Goal: Transaction & Acquisition: Purchase product/service

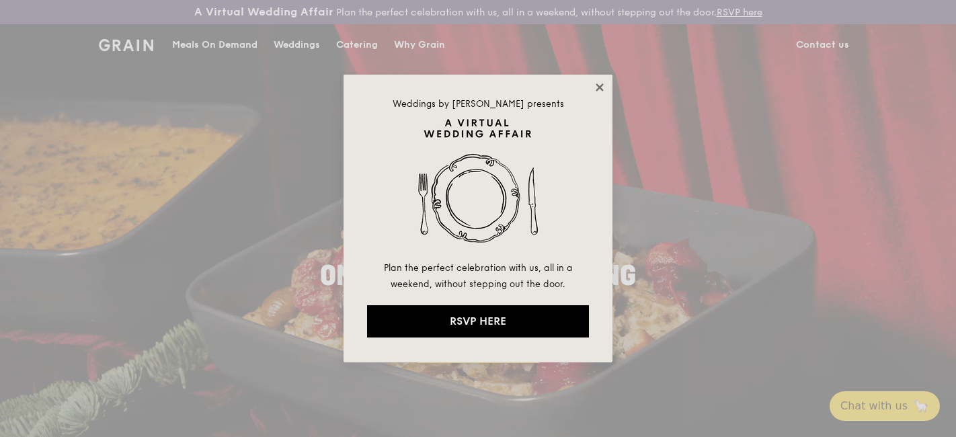
click at [594, 85] on icon at bounding box center [600, 87] width 12 height 12
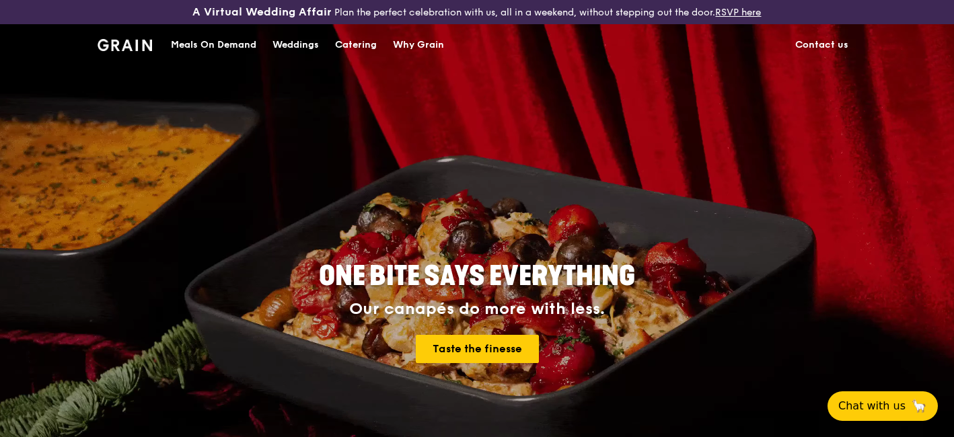
click at [346, 42] on div "Catering" at bounding box center [356, 45] width 42 height 40
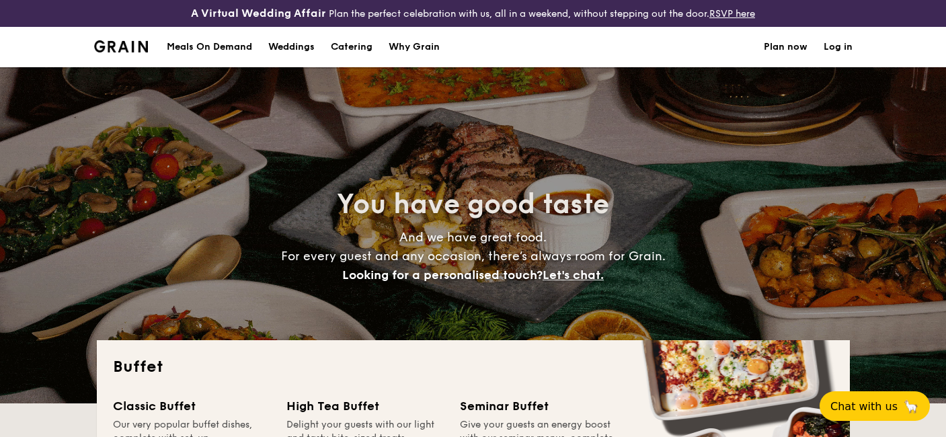
select select
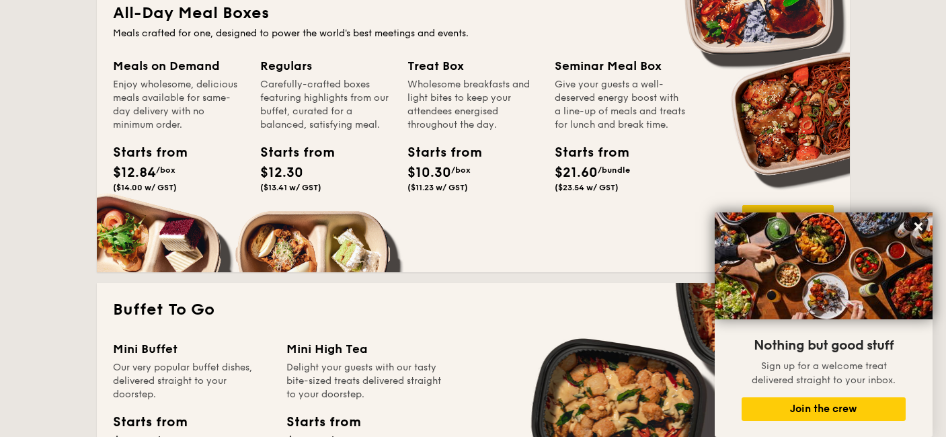
scroll to position [673, 0]
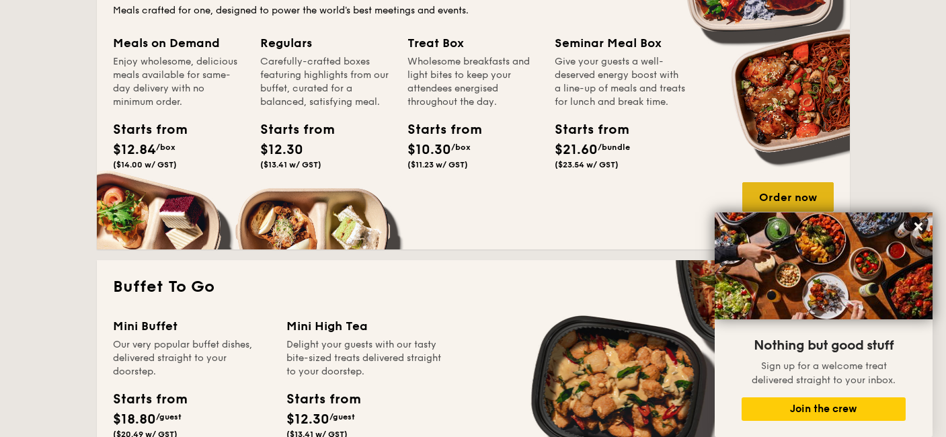
click at [795, 196] on div "Order now" at bounding box center [787, 197] width 91 height 30
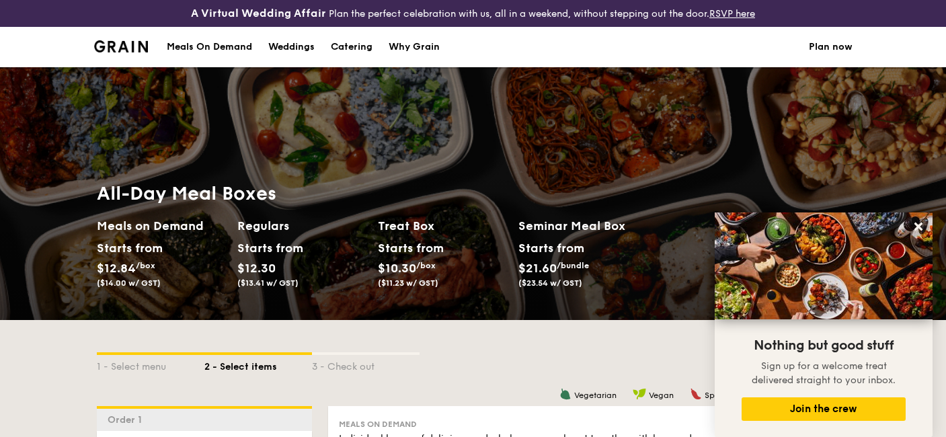
click at [228, 46] on div "Meals On Demand" at bounding box center [209, 47] width 85 height 40
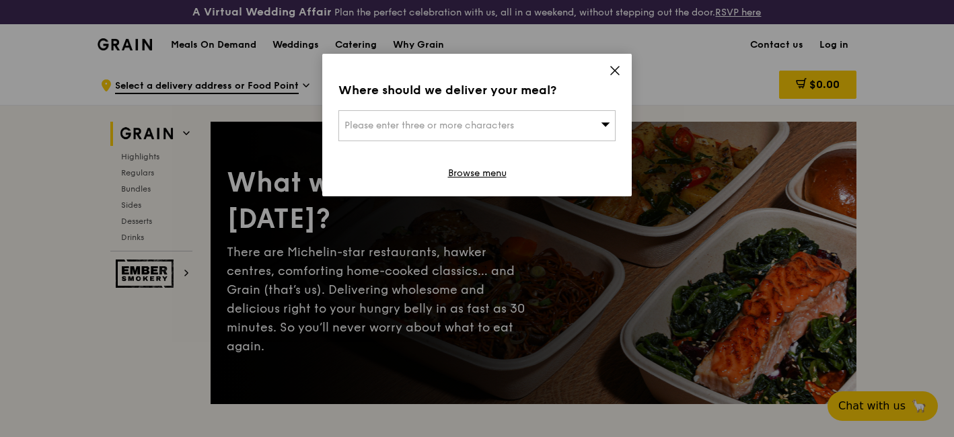
click at [603, 71] on div "Where should we deliver your meal? Please enter three or more characters Browse…" at bounding box center [476, 125] width 309 height 143
click at [609, 67] on icon at bounding box center [615, 71] width 12 height 12
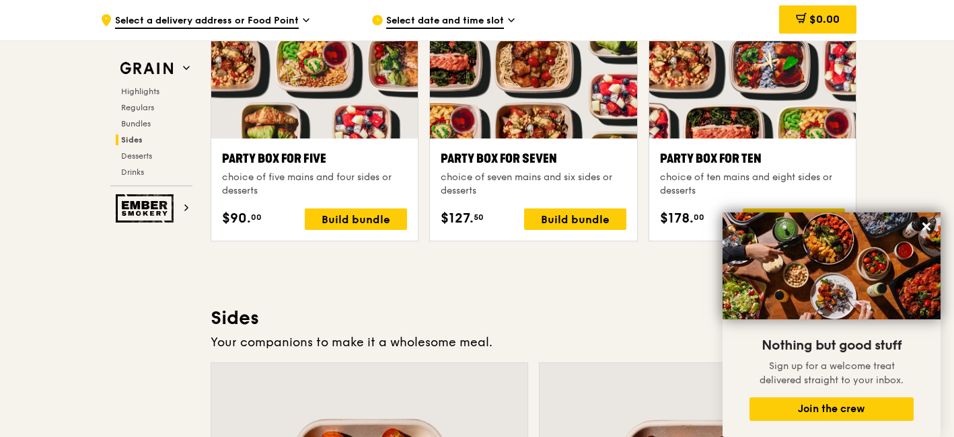
scroll to position [2768, 0]
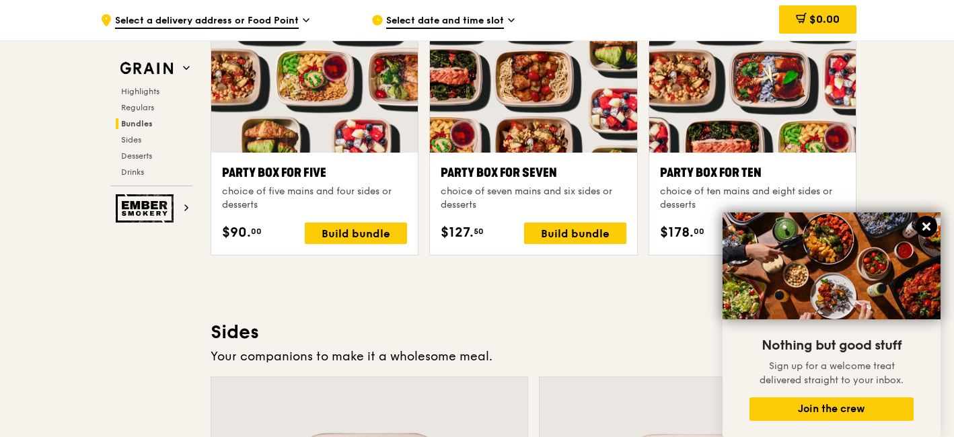
click at [928, 222] on icon at bounding box center [926, 227] width 12 height 12
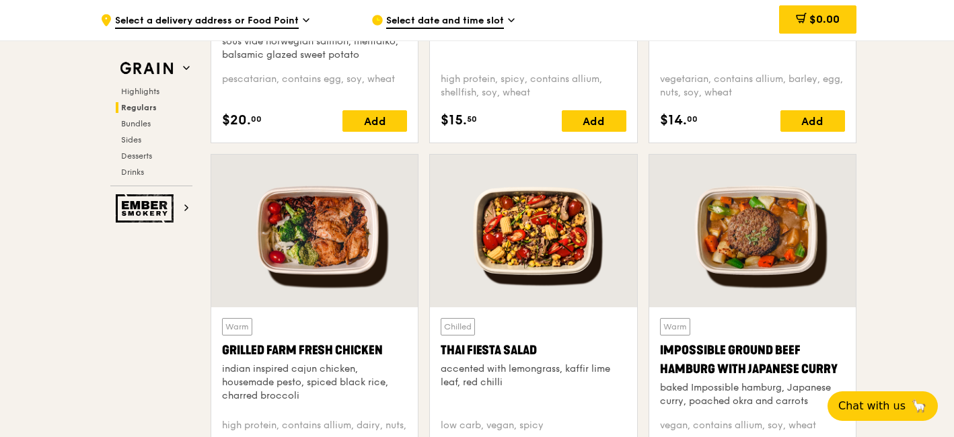
scroll to position [1646, 0]
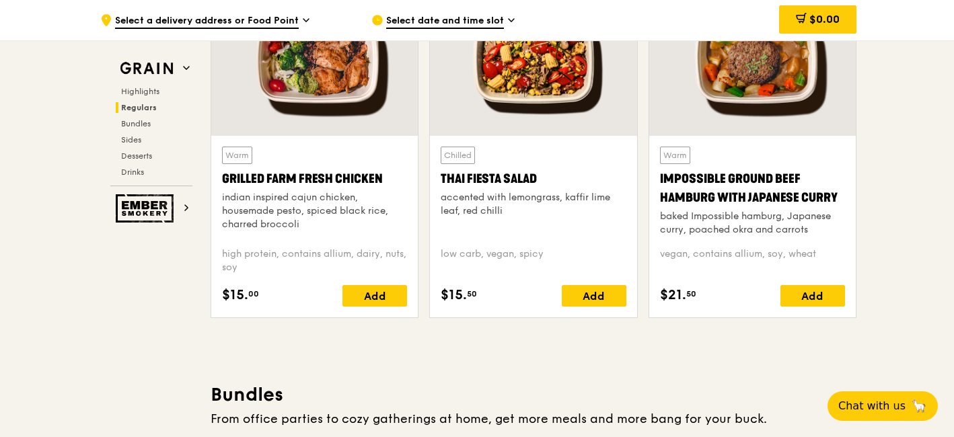
click at [320, 96] on div at bounding box center [314, 59] width 206 height 153
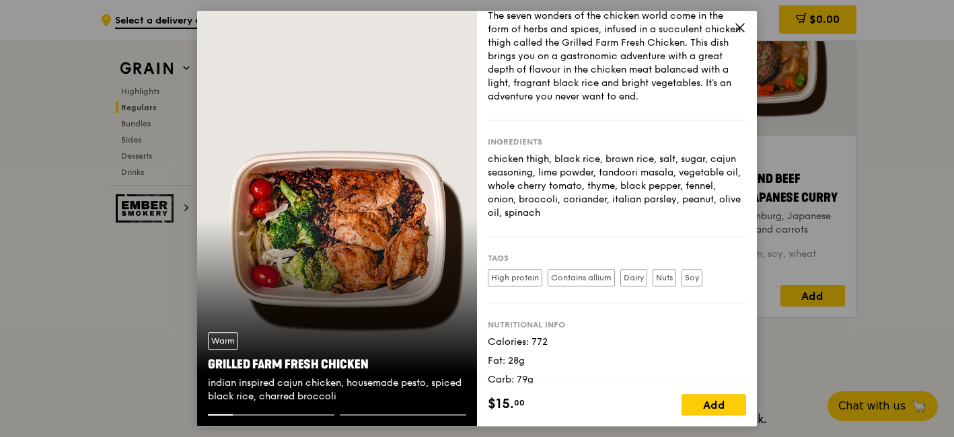
scroll to position [78, 0]
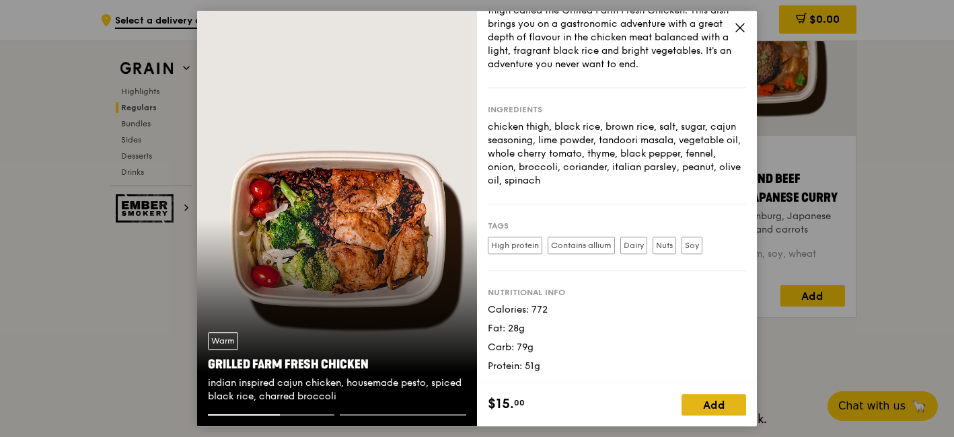
click at [712, 404] on div "Add" at bounding box center [713, 405] width 65 height 22
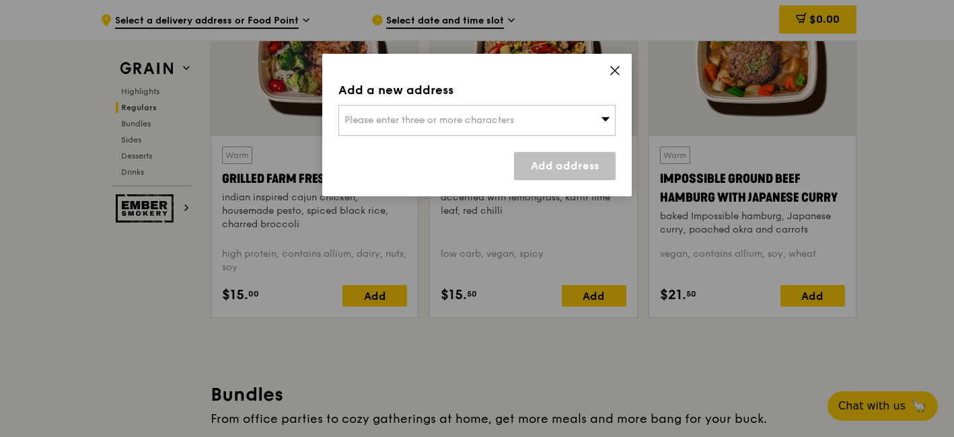
click at [610, 70] on icon at bounding box center [615, 71] width 12 height 12
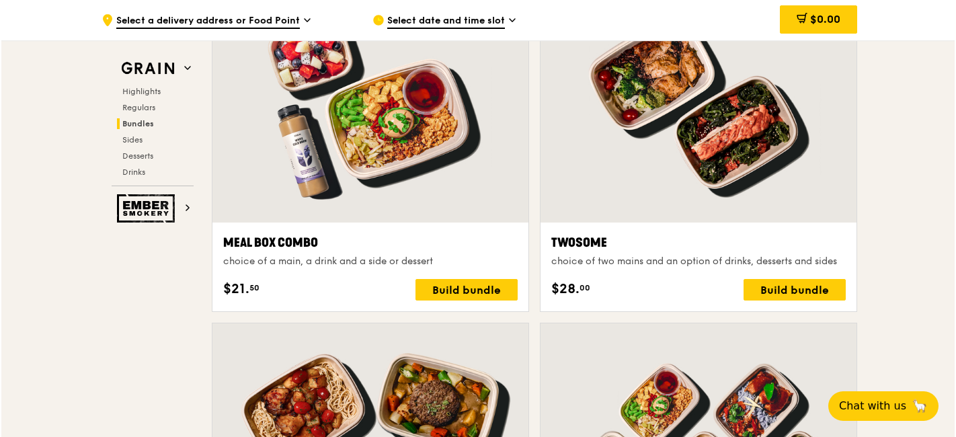
scroll to position [2094, 0]
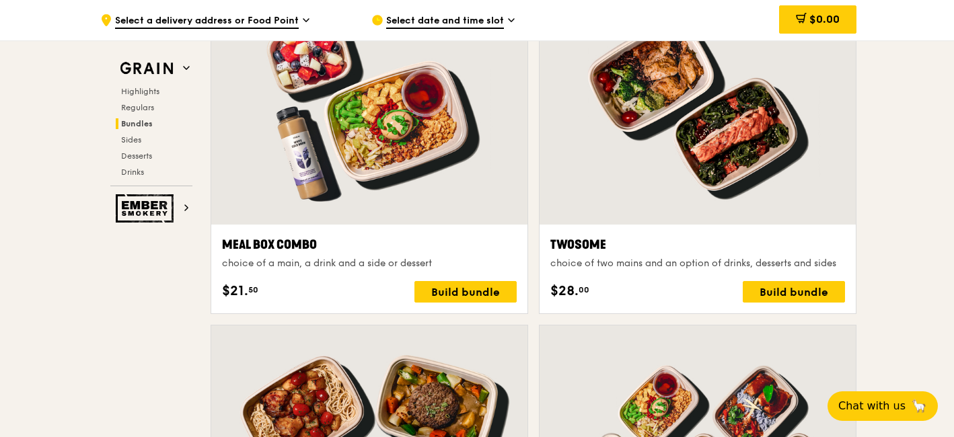
click at [645, 164] on div at bounding box center [697, 107] width 316 height 233
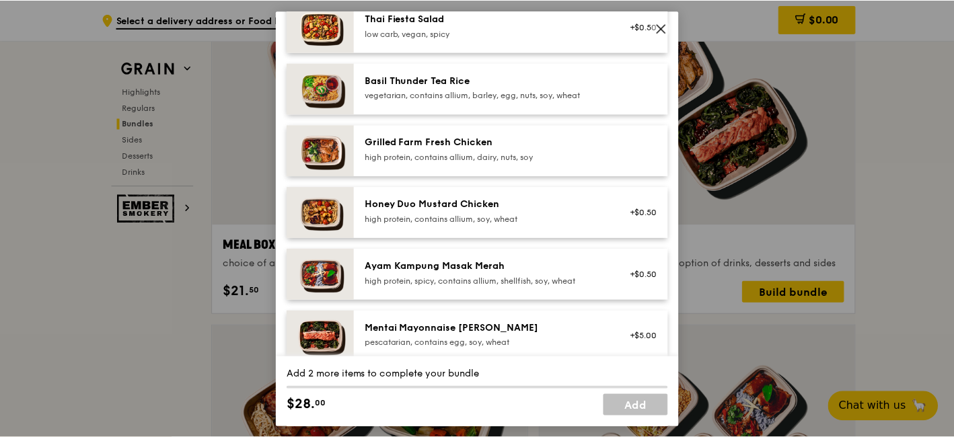
scroll to position [374, 0]
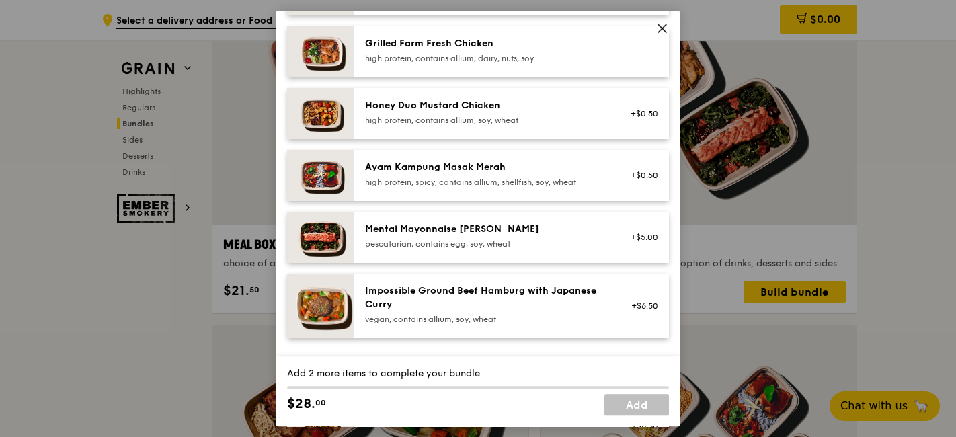
click at [662, 34] on span at bounding box center [662, 30] width 12 height 15
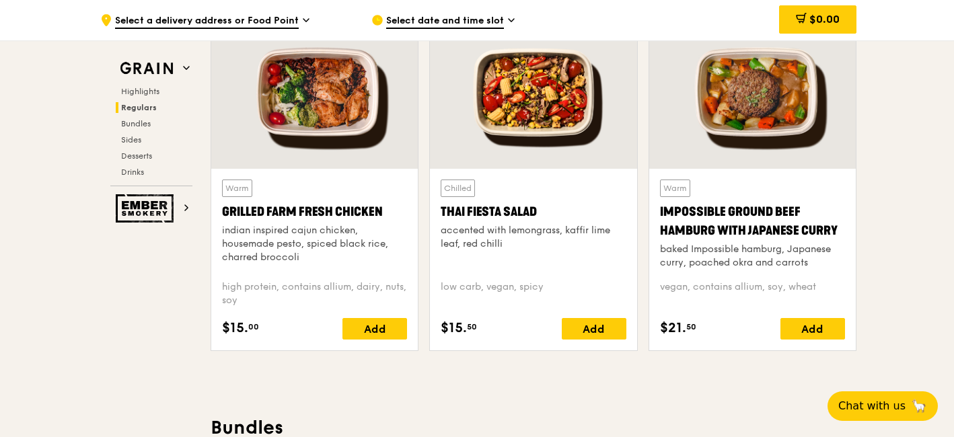
scroll to position [1570, 0]
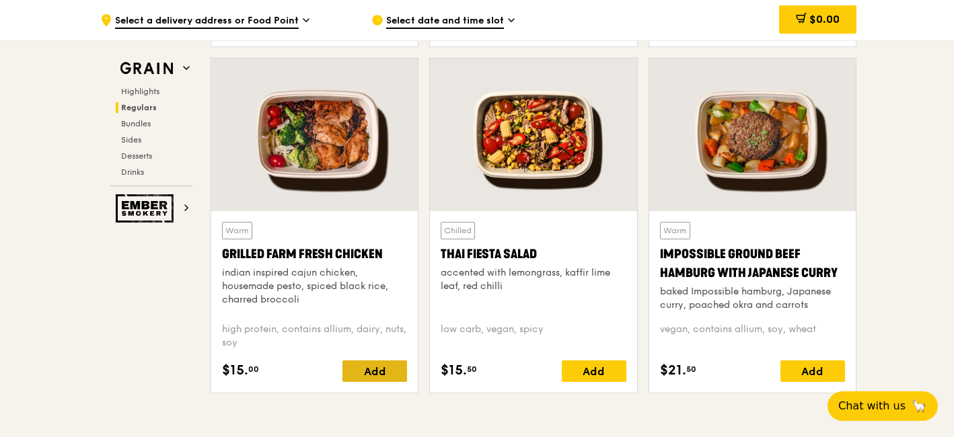
click at [377, 363] on div "Add" at bounding box center [374, 371] width 65 height 22
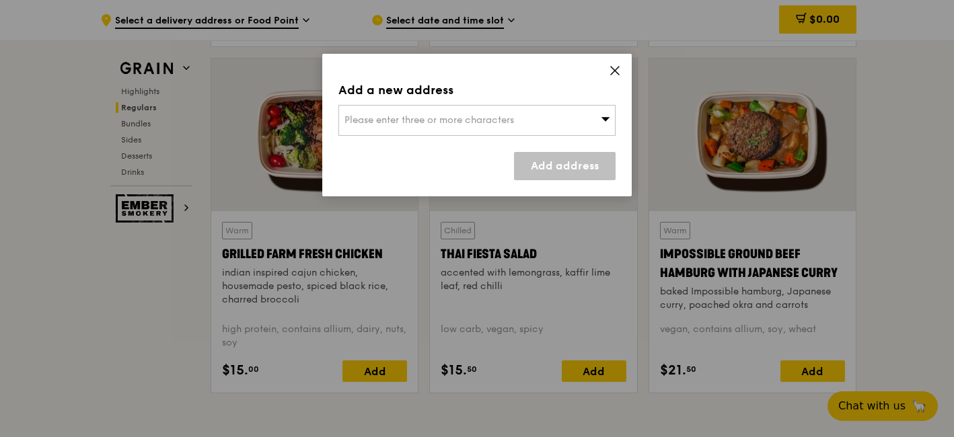
click at [484, 126] on div "Please enter three or more characters" at bounding box center [476, 120] width 277 height 31
type input "jem office"
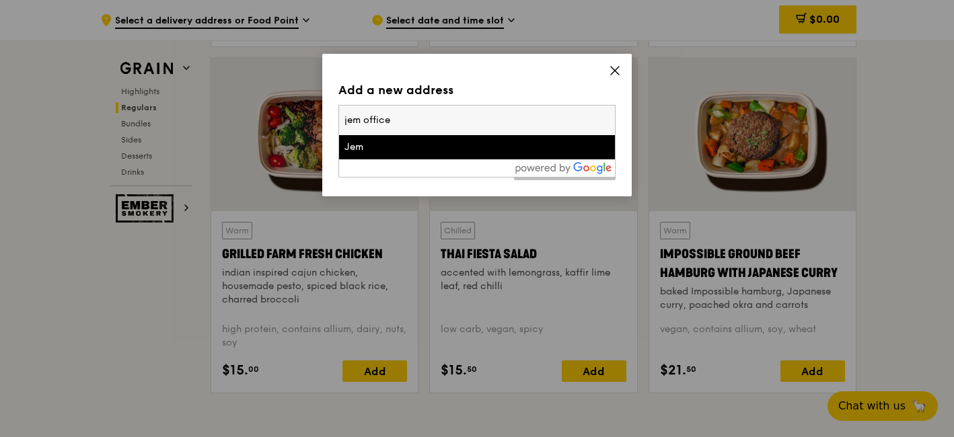
click at [453, 154] on li "Jem" at bounding box center [477, 147] width 276 height 24
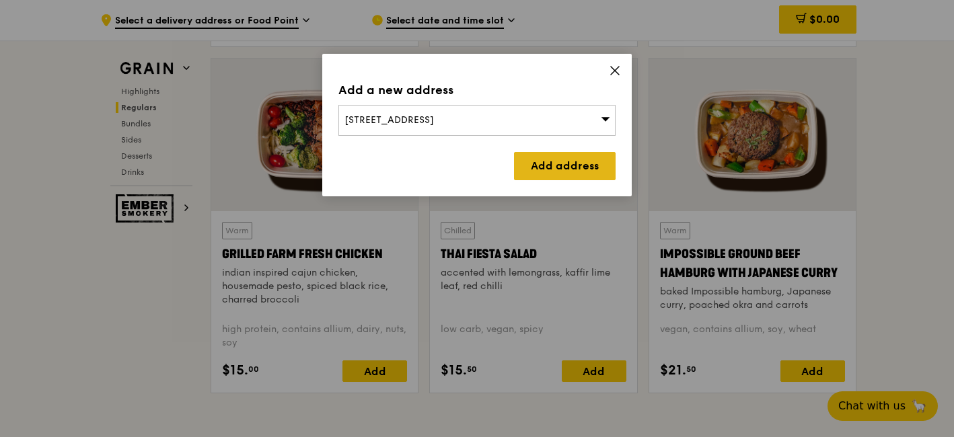
click at [556, 155] on link "Add address" at bounding box center [565, 166] width 102 height 28
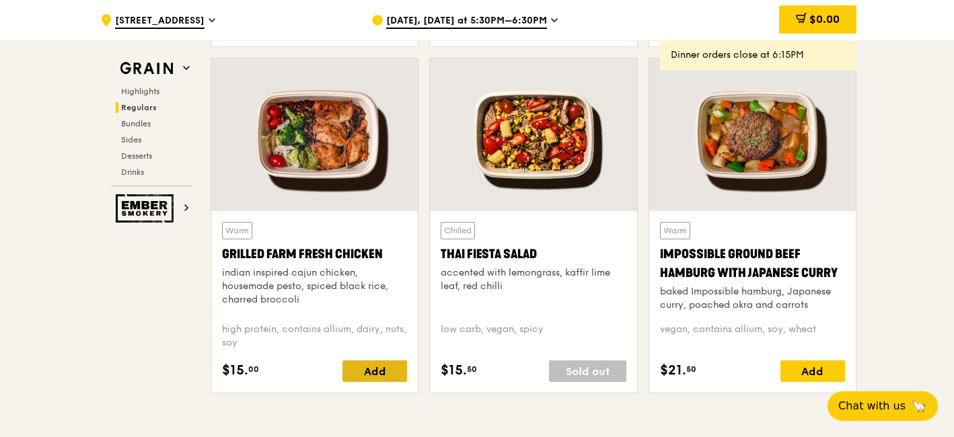
click at [383, 373] on div "Add" at bounding box center [374, 371] width 65 height 22
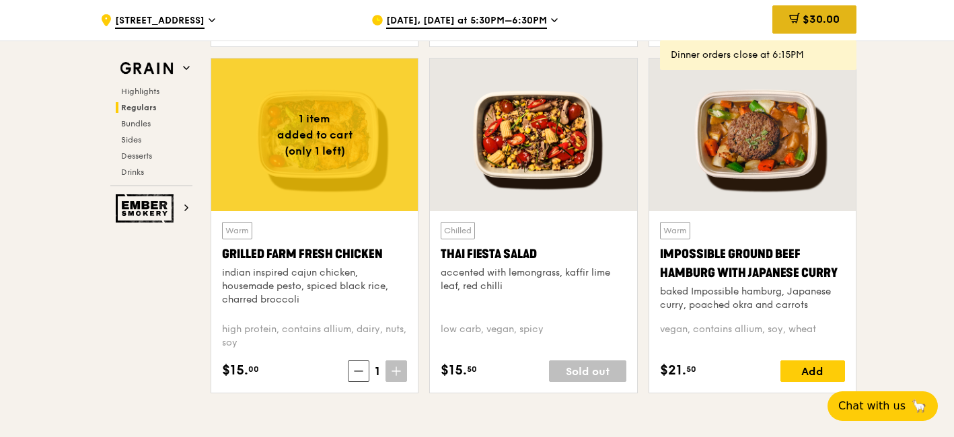
click at [826, 15] on span "$30.00" at bounding box center [820, 19] width 37 height 13
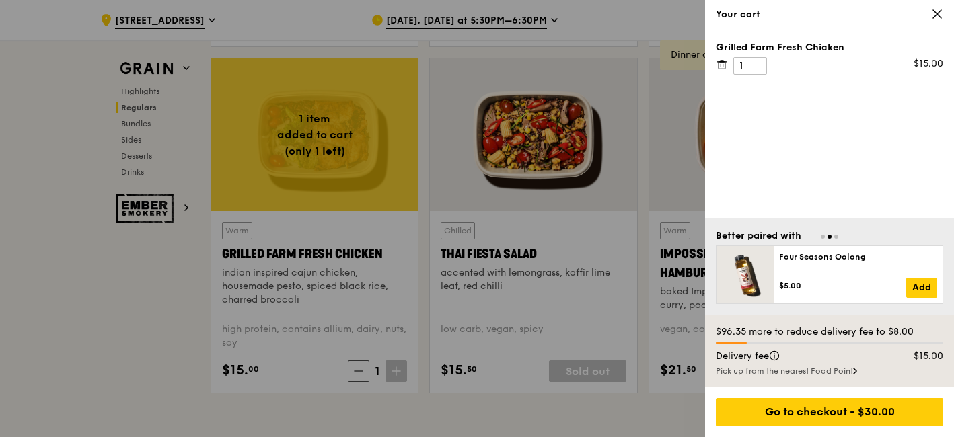
click at [843, 369] on div "Pick up from the nearest Food Point" at bounding box center [829, 371] width 227 height 11
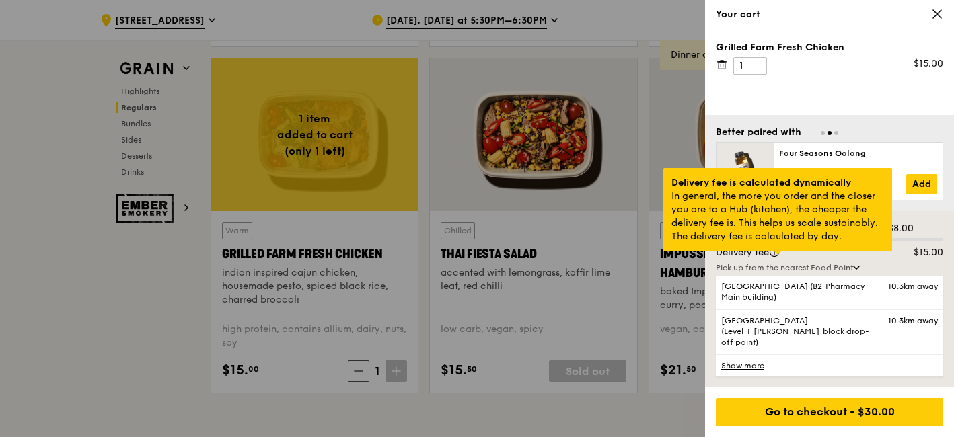
click at [776, 255] on div at bounding box center [777, 253] width 7 height 3
click at [777, 255] on div at bounding box center [777, 253] width 7 height 3
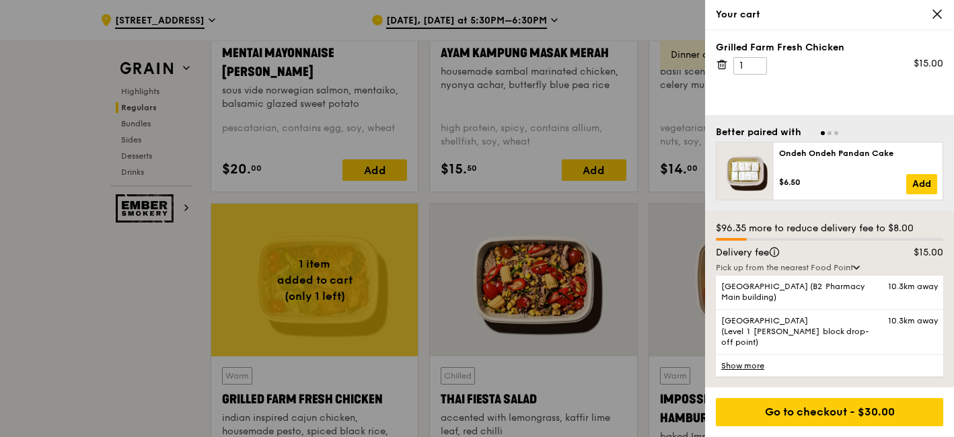
scroll to position [1421, 0]
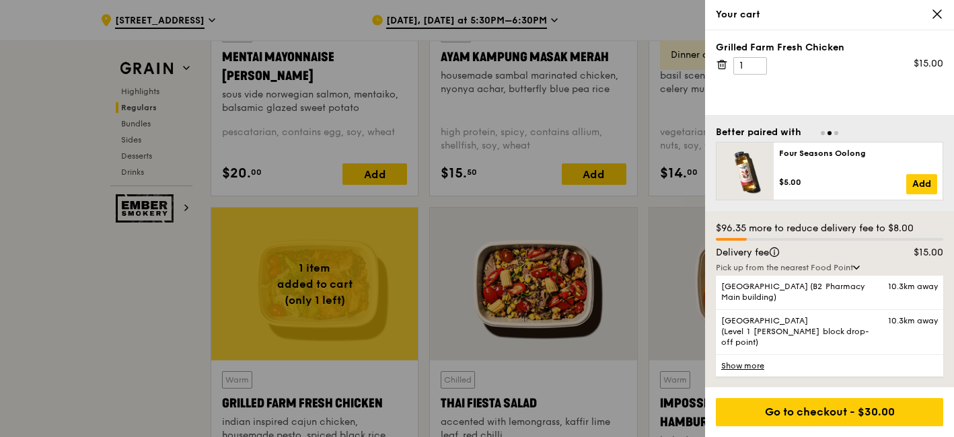
click at [929, 15] on div "Your cart" at bounding box center [829, 14] width 227 height 13
click at [935, 16] on icon at bounding box center [937, 14] width 12 height 12
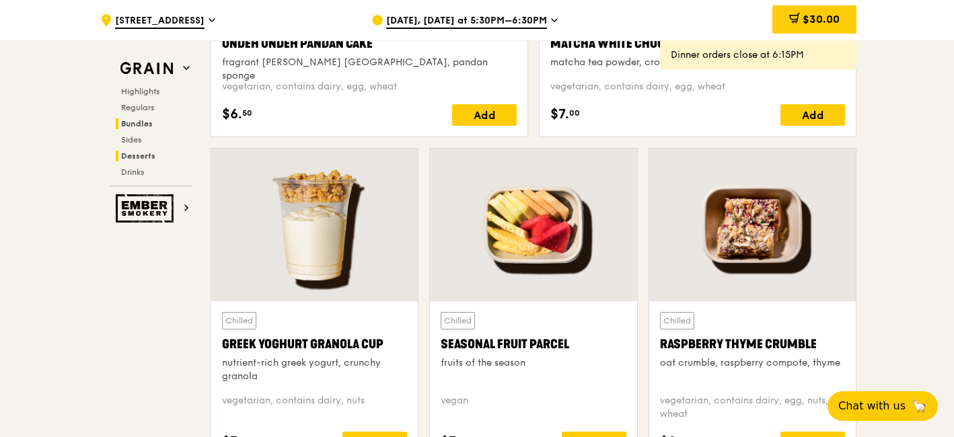
scroll to position [4488, 0]
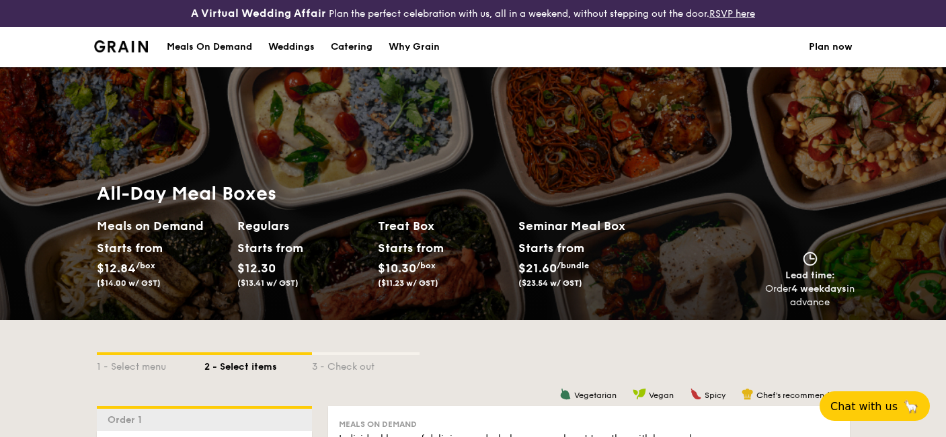
click at [369, 266] on div "Starts from $12.30 ($13.41 w/ GST)" at bounding box center [302, 265] width 141 height 55
drag, startPoint x: 385, startPoint y: 255, endPoint x: 394, endPoint y: 250, distance: 10.5
click at [393, 250] on div "Starts from" at bounding box center [408, 248] width 60 height 20
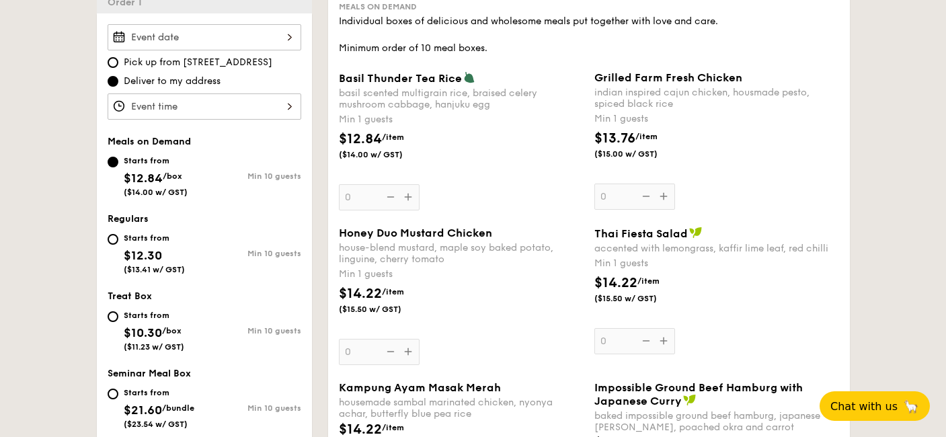
scroll to position [451, 0]
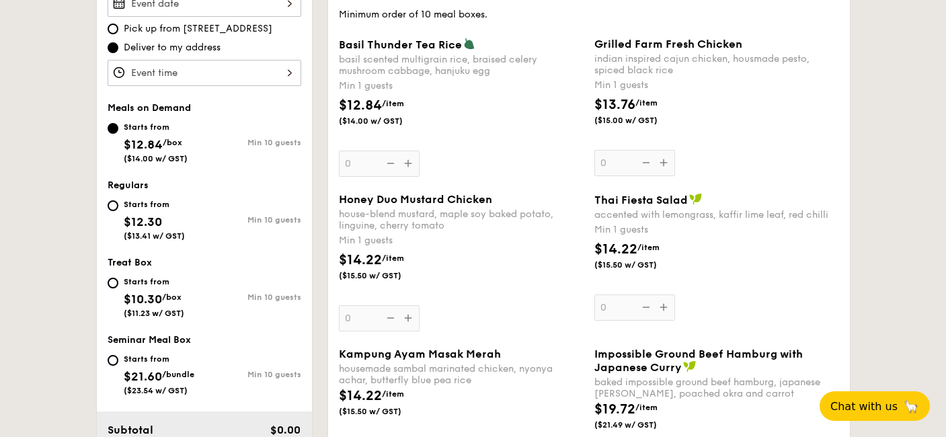
click at [662, 157] on div "Grilled Farm Fresh Chicken indian inspired cajun chicken, housmade pesto, spice…" at bounding box center [717, 107] width 245 height 139
click at [662, 157] on input "0" at bounding box center [635, 163] width 81 height 26
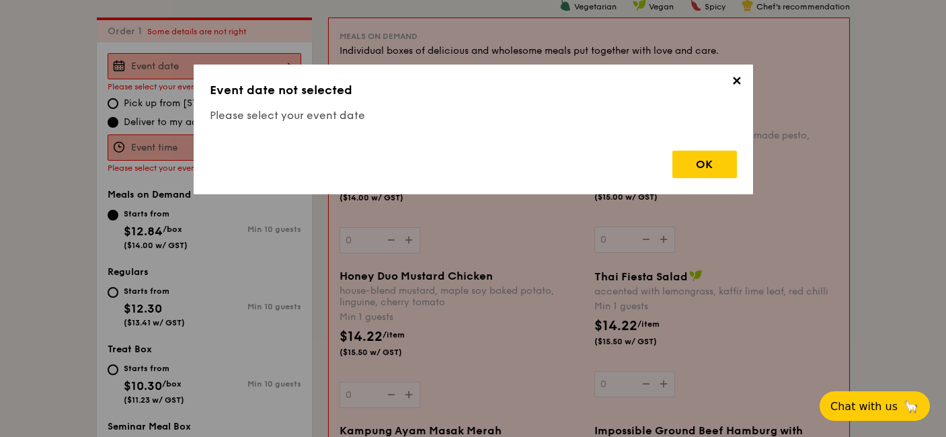
scroll to position [386, 0]
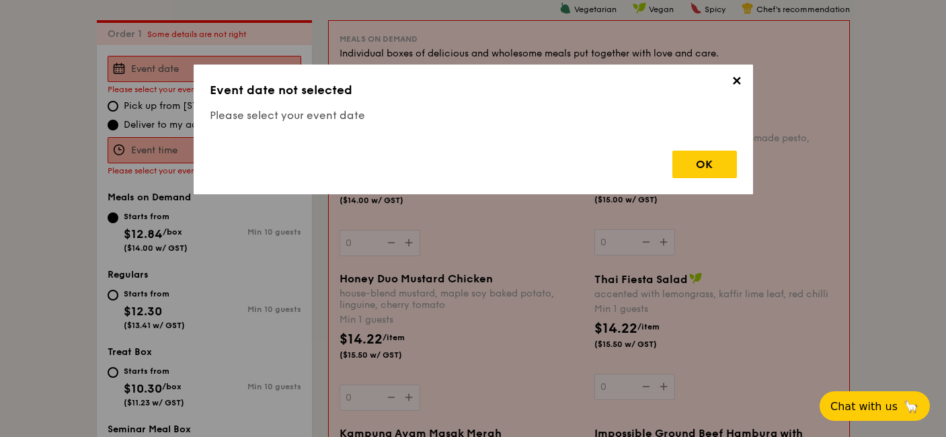
click at [728, 83] on span "✕" at bounding box center [737, 83] width 19 height 19
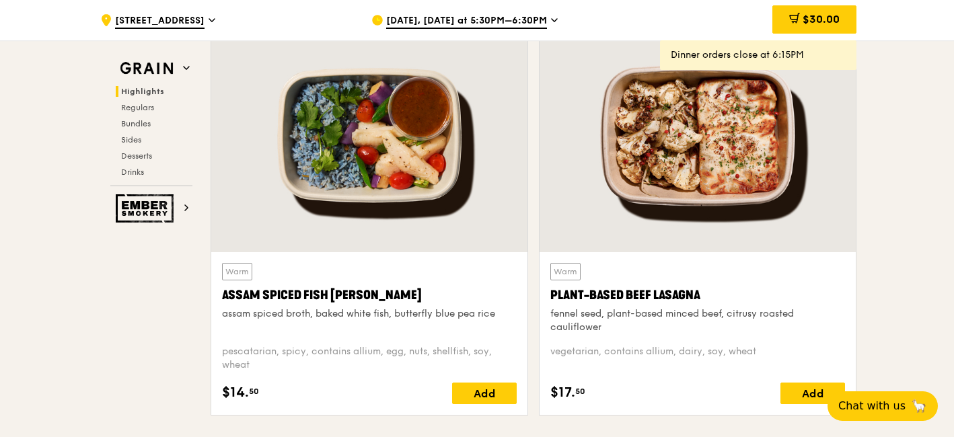
scroll to position [598, 0]
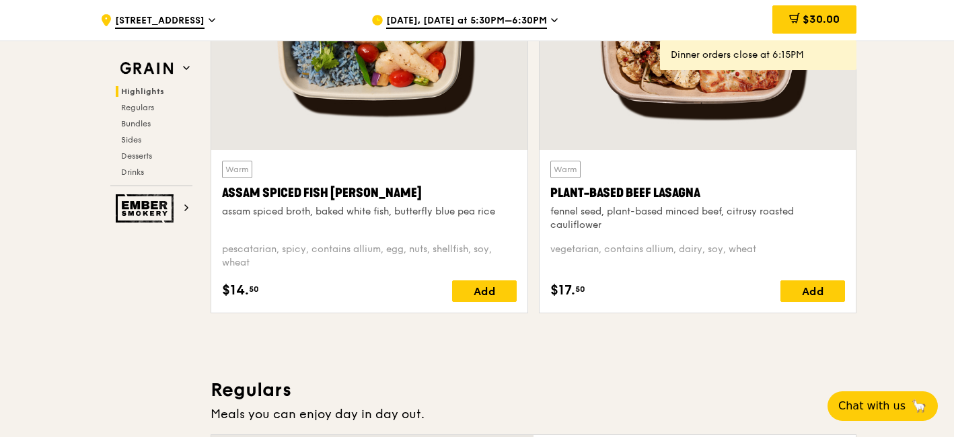
click at [313, 194] on div "Assam Spiced Fish Curry" at bounding box center [369, 193] width 295 height 19
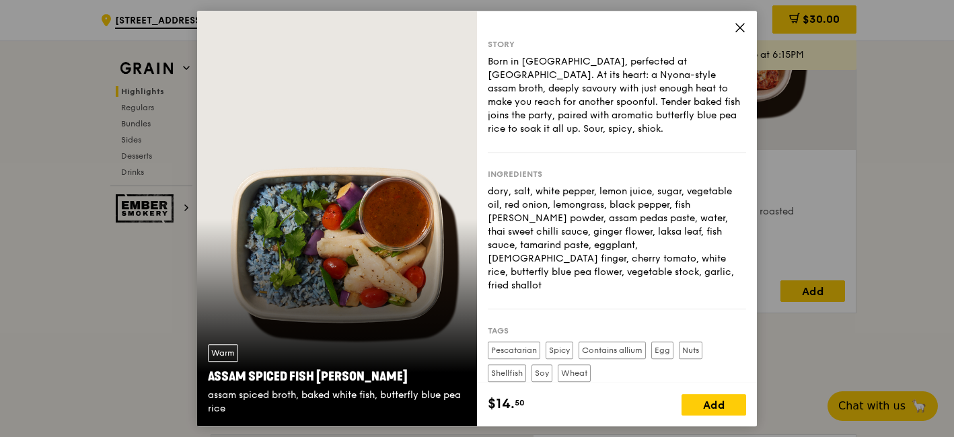
click at [737, 27] on icon at bounding box center [740, 28] width 12 height 12
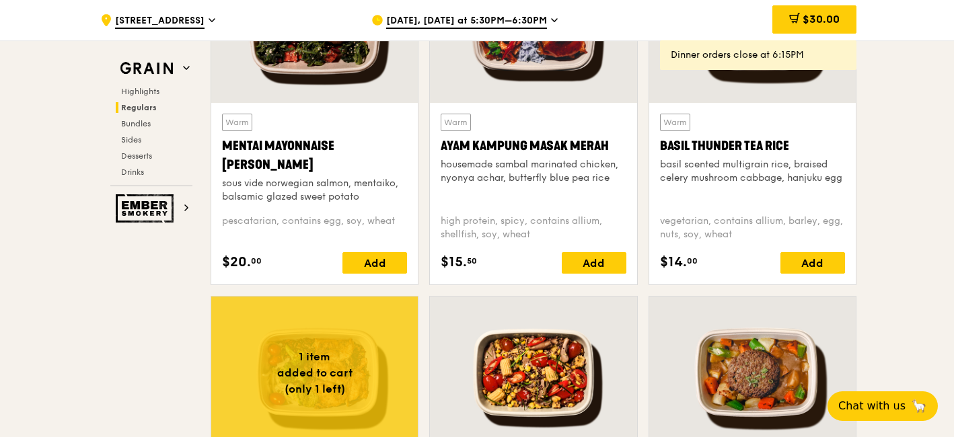
scroll to position [1346, 0]
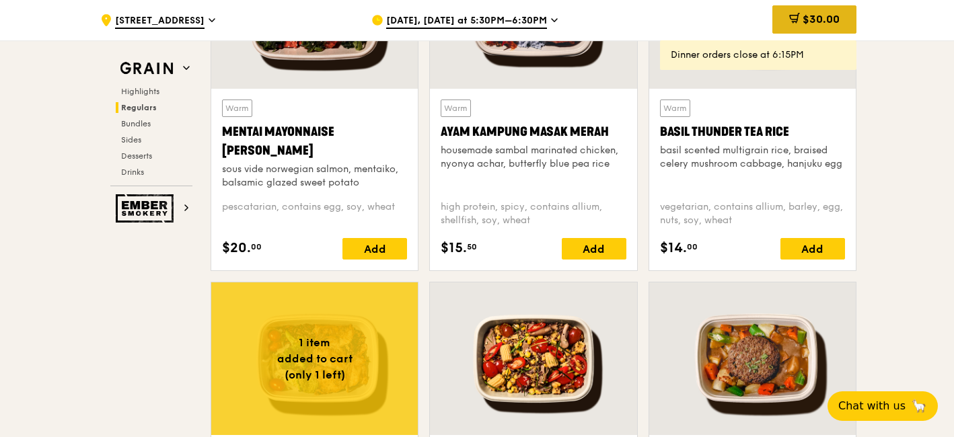
click at [817, 13] on span "$30.00" at bounding box center [820, 19] width 37 height 13
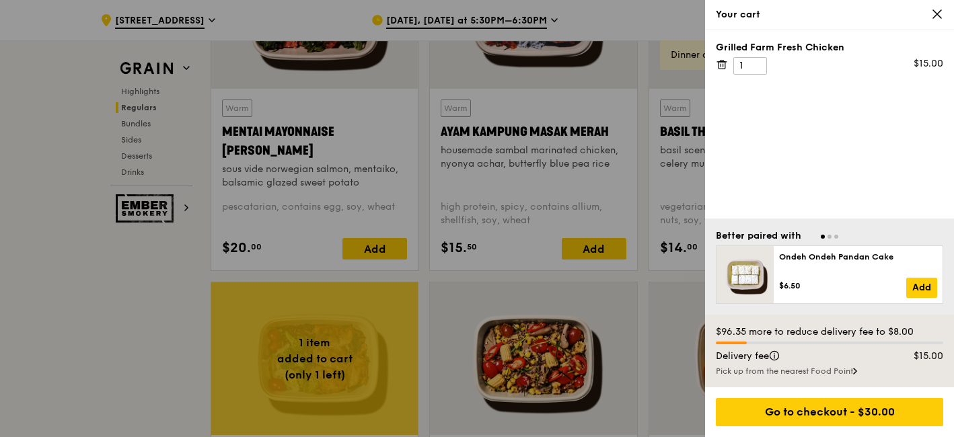
click at [720, 68] on icon at bounding box center [722, 65] width 12 height 12
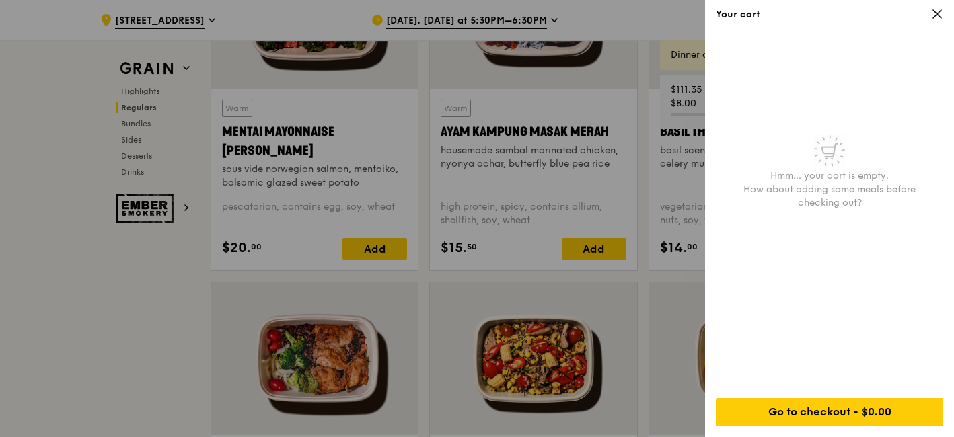
click at [929, 15] on div "Your cart" at bounding box center [829, 14] width 227 height 13
click at [935, 13] on icon at bounding box center [937, 14] width 8 height 8
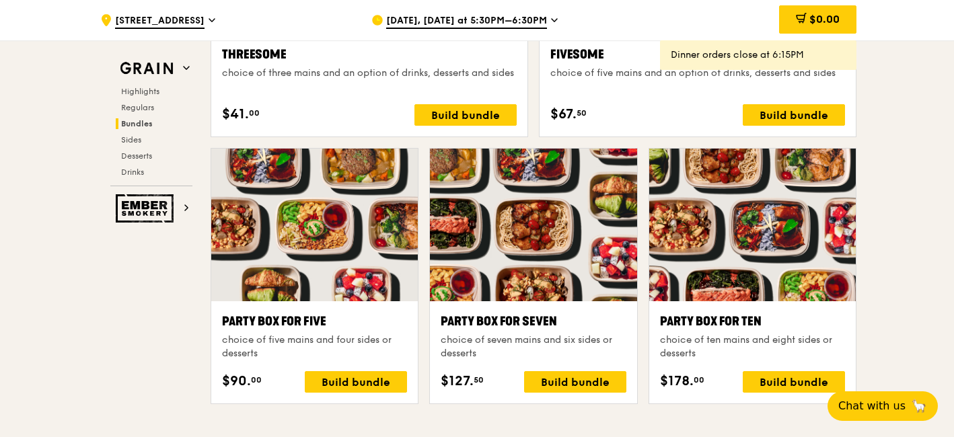
scroll to position [2842, 0]
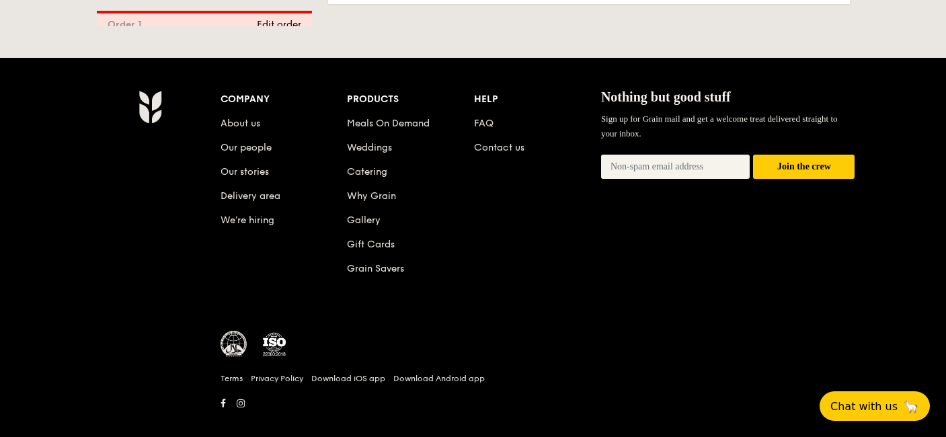
scroll to position [3008, 0]
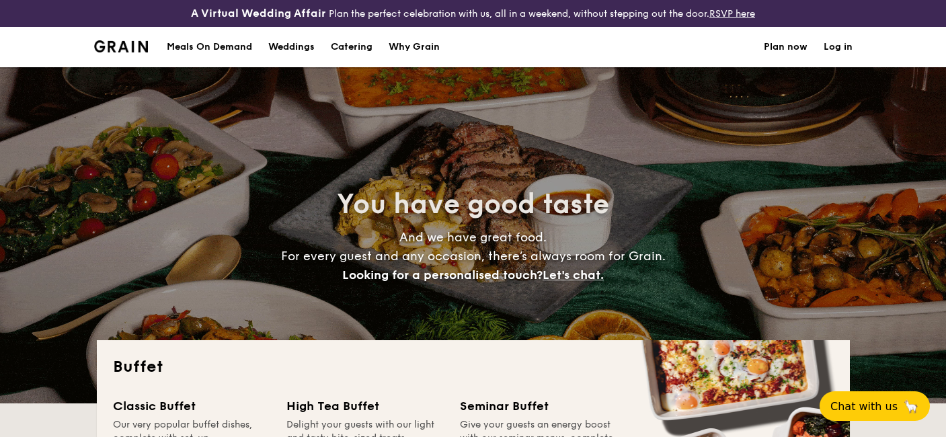
select select
click at [431, 50] on div "Why Grain" at bounding box center [414, 47] width 51 height 40
